Goal: Task Accomplishment & Management: Complete application form

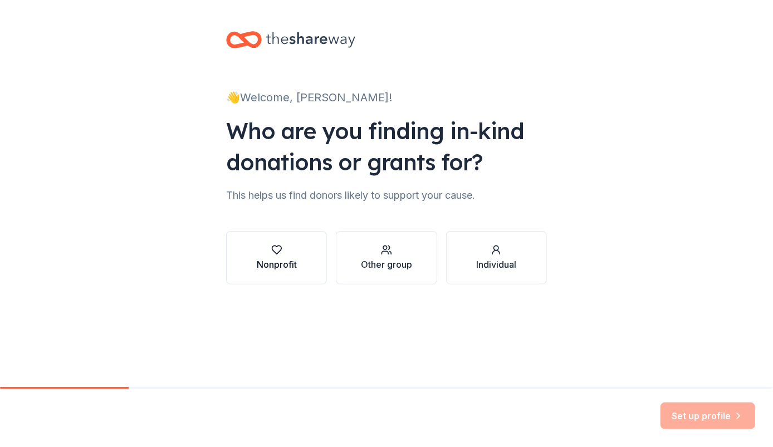
click at [304, 240] on button "Nonprofit" at bounding box center [276, 257] width 101 height 53
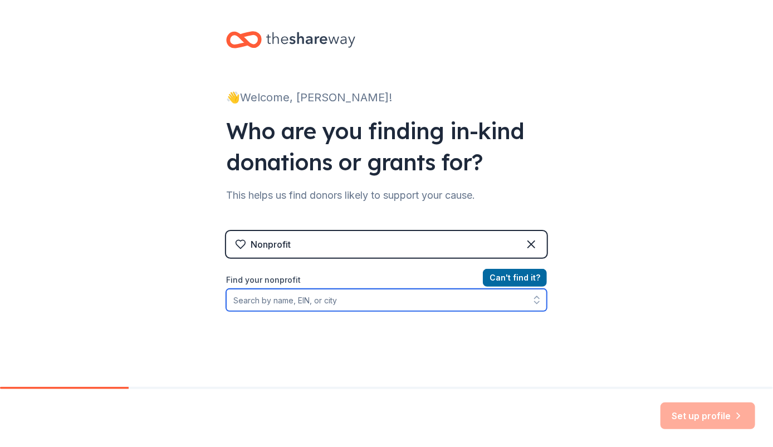
click at [310, 305] on input "Find your nonprofit" at bounding box center [386, 300] width 321 height 22
type input "[US_EMPLOYER_IDENTIFICATION_NUMBER]"
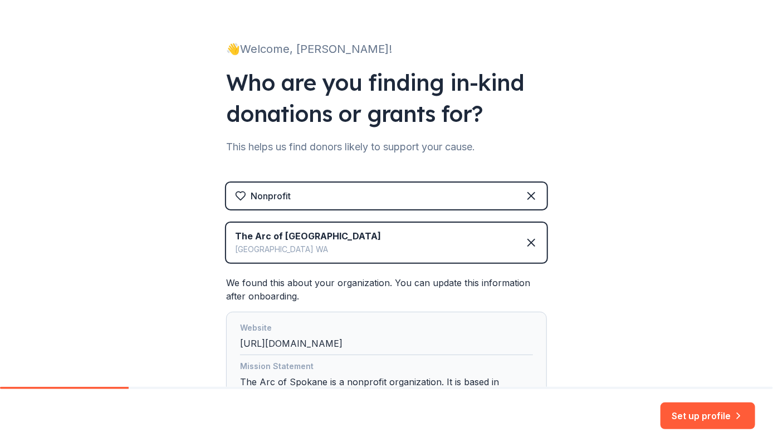
scroll to position [111, 0]
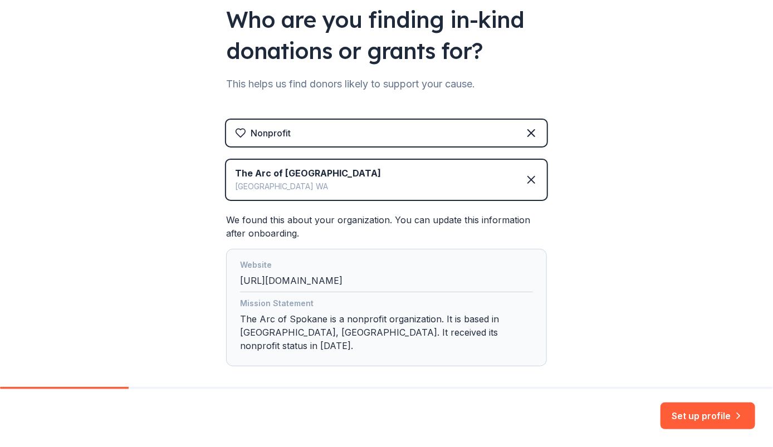
click at [344, 334] on div "Mission Statement The Arc of Spokane is a nonprofit organization. It is based i…" at bounding box center [386, 327] width 293 height 60
click at [716, 418] on button "Set up profile" at bounding box center [708, 416] width 95 height 27
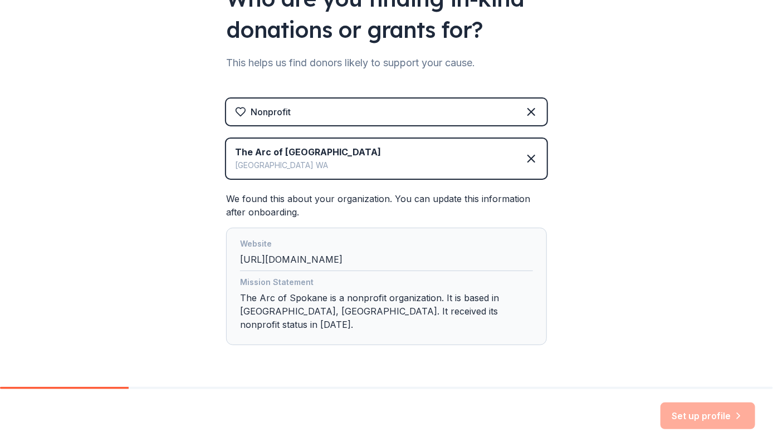
scroll to position [153, 0]
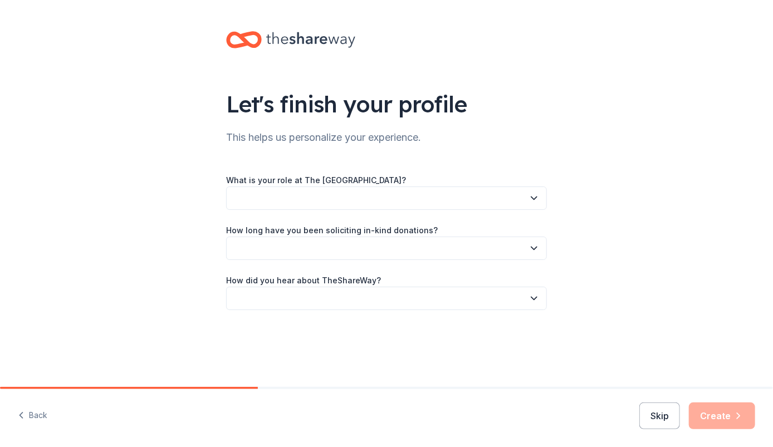
click at [434, 201] on button "button" at bounding box center [386, 198] width 321 height 23
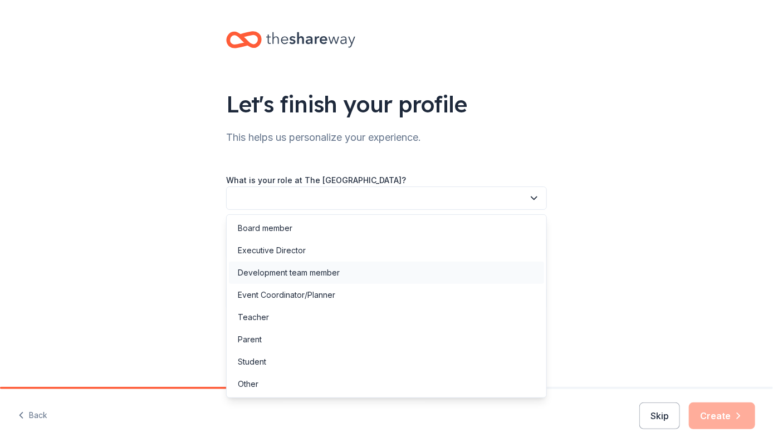
click at [329, 272] on div "Development team member" at bounding box center [289, 272] width 102 height 13
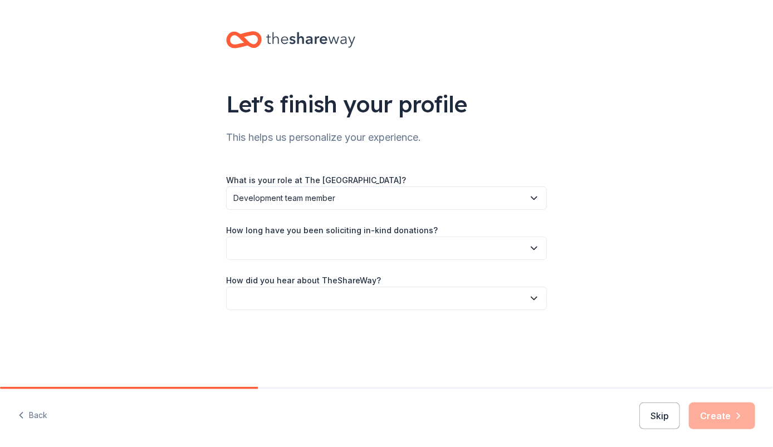
click at [311, 251] on button "button" at bounding box center [386, 248] width 321 height 23
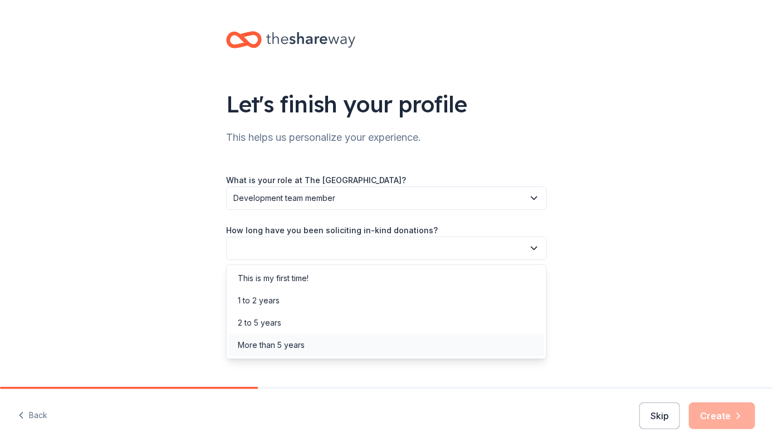
click at [301, 341] on div "More than 5 years" at bounding box center [271, 345] width 67 height 13
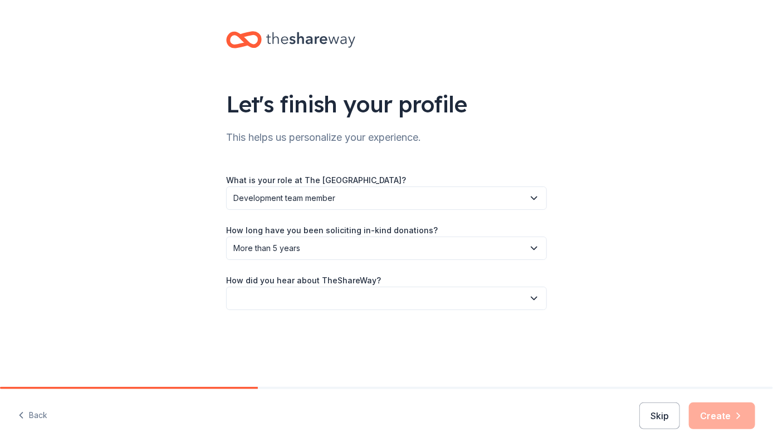
click at [279, 300] on button "button" at bounding box center [386, 298] width 321 height 23
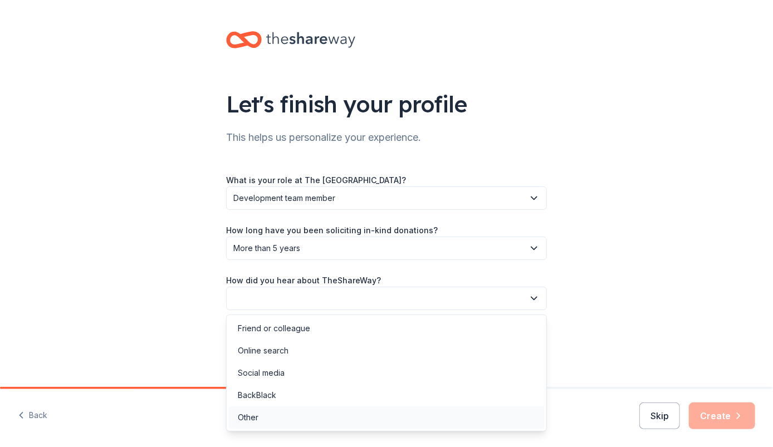
click at [255, 413] on div "Other" at bounding box center [248, 417] width 21 height 13
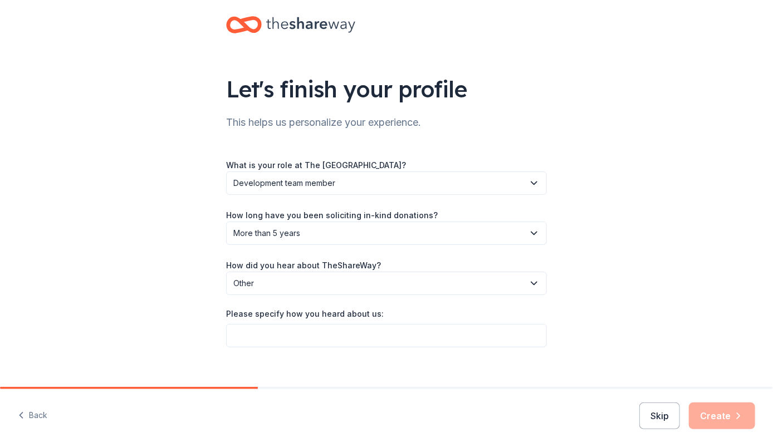
scroll to position [28, 0]
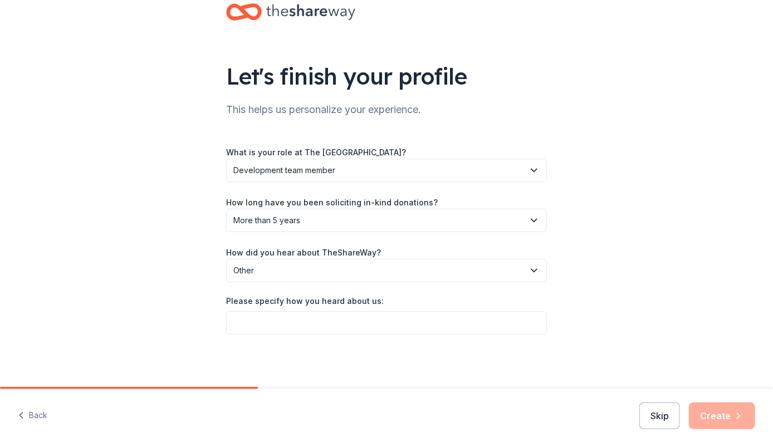
click at [343, 271] on span "Other" at bounding box center [378, 270] width 291 height 13
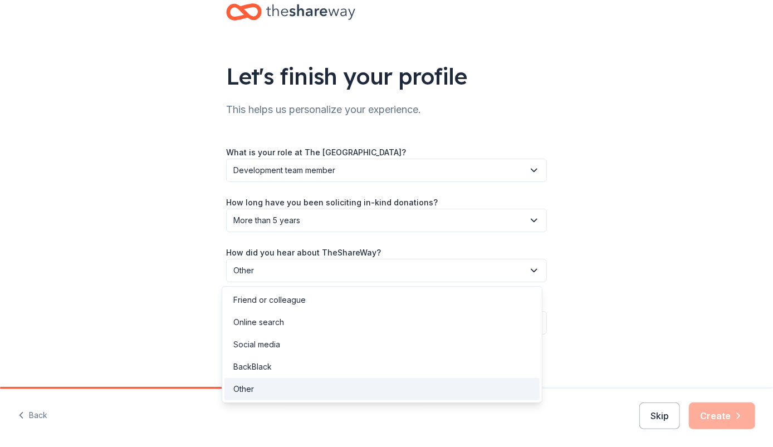
click at [310, 302] on div "Friend or colleague" at bounding box center [382, 300] width 315 height 22
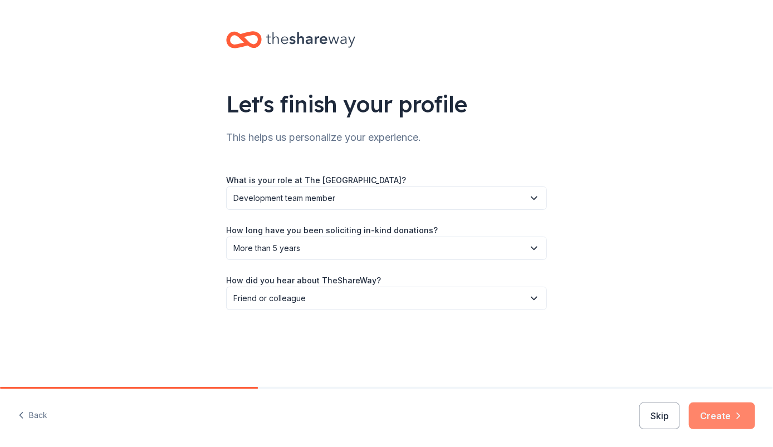
click at [726, 414] on button "Create" at bounding box center [722, 416] width 66 height 27
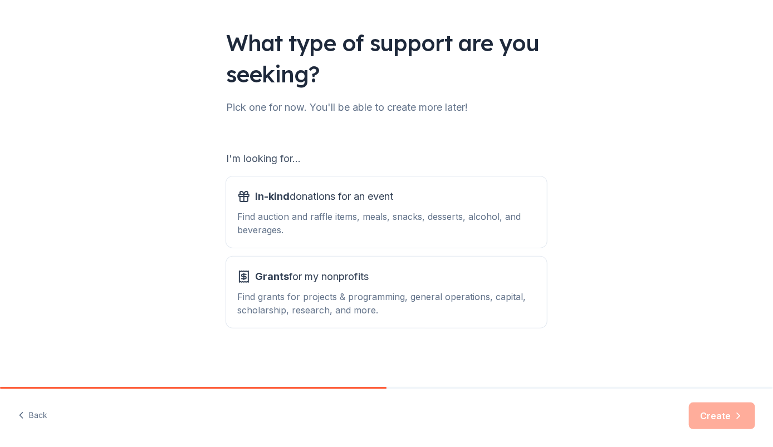
scroll to position [62, 0]
click at [456, 220] on div "Find auction and raffle items, meals, snacks, desserts, alcohol, and beverages." at bounding box center [386, 222] width 299 height 27
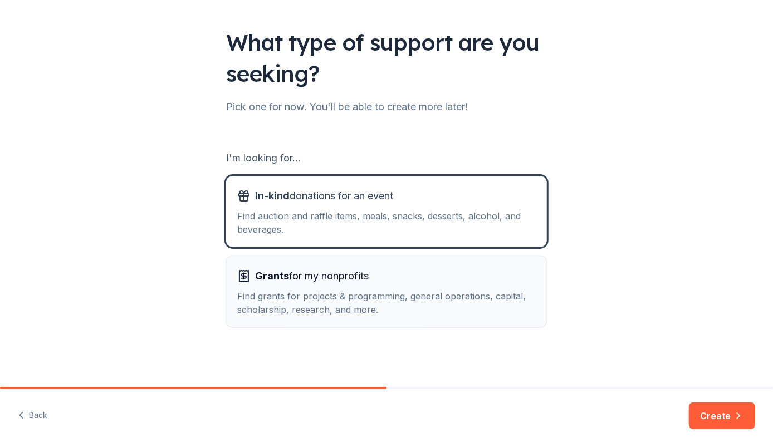
click at [287, 282] on span "Grants for my nonprofits" at bounding box center [312, 276] width 114 height 18
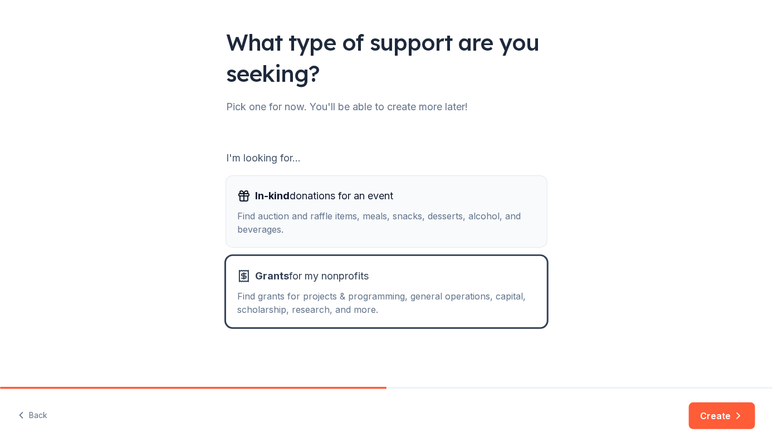
click at [347, 204] on span "In-kind donations for an event" at bounding box center [324, 196] width 138 height 18
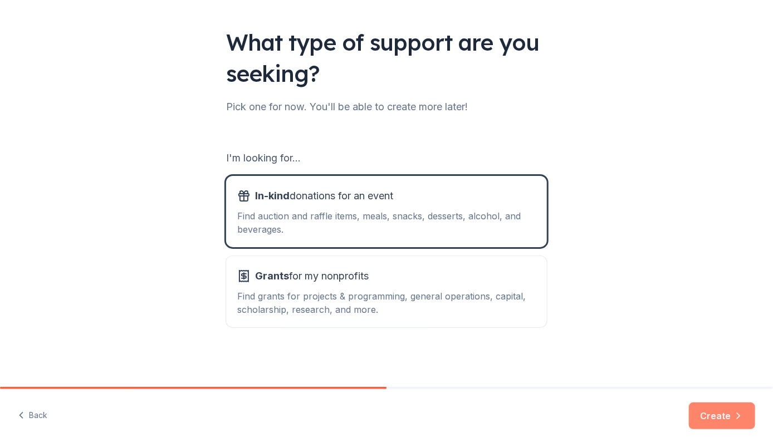
click at [729, 416] on button "Create" at bounding box center [722, 416] width 66 height 27
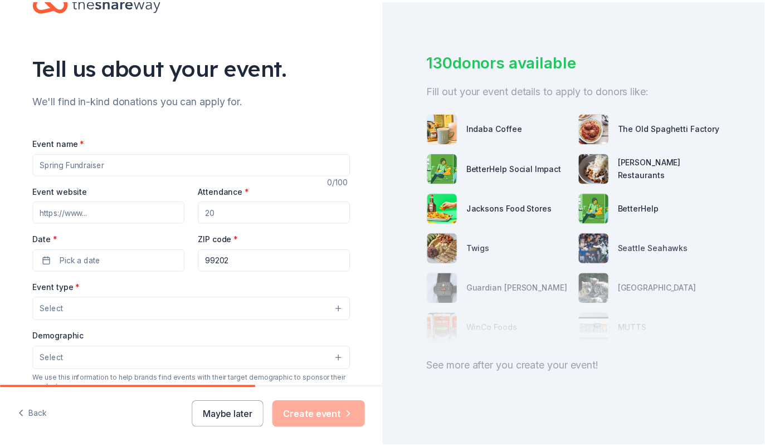
scroll to position [111, 0]
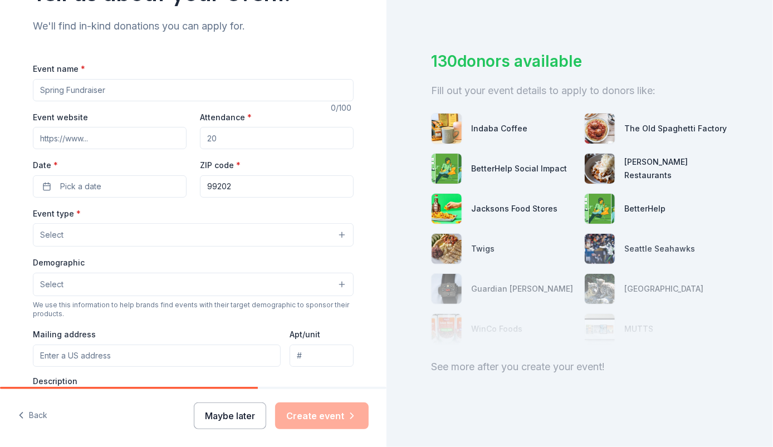
click at [221, 416] on button "Maybe later" at bounding box center [230, 416] width 72 height 27
click at [233, 413] on button "Maybe later" at bounding box center [230, 416] width 72 height 27
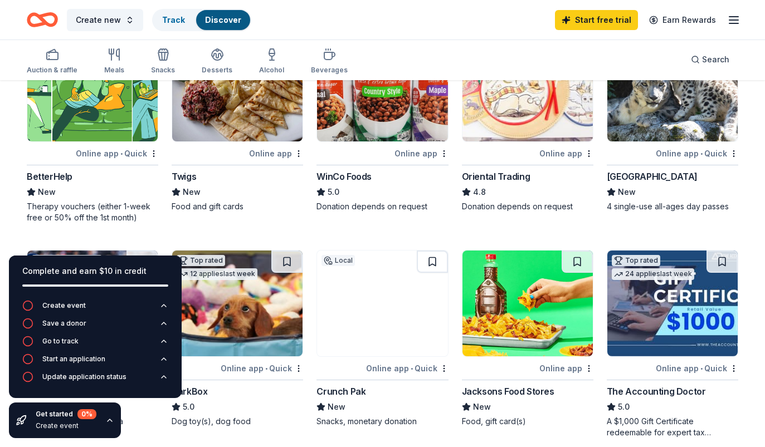
scroll to position [111, 0]
